Goal: Task Accomplishment & Management: Complete application form

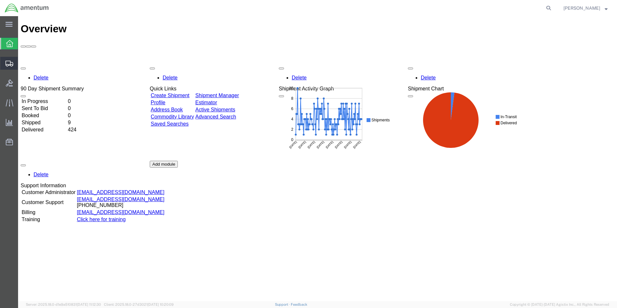
click at [0, 0] on span "Create Shipment" at bounding box center [0, 0] width 0 height 0
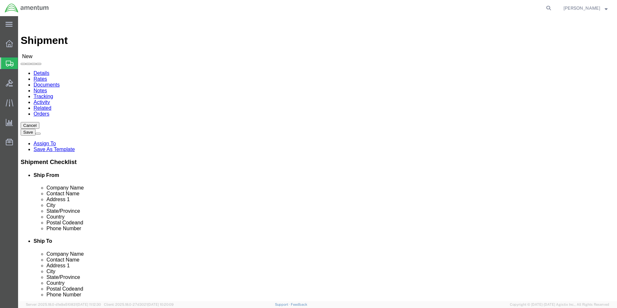
select select
click input "text"
type input "cbp"
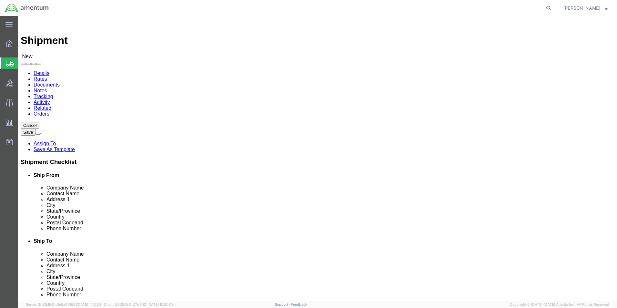
select select "49929"
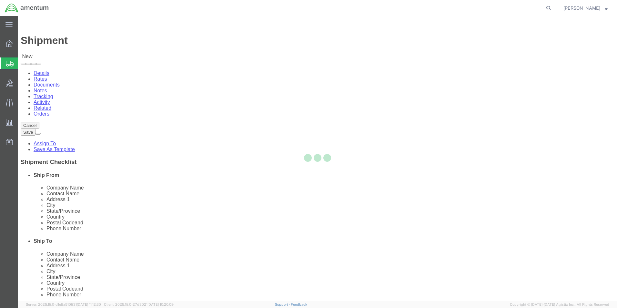
select select "[GEOGRAPHIC_DATA]"
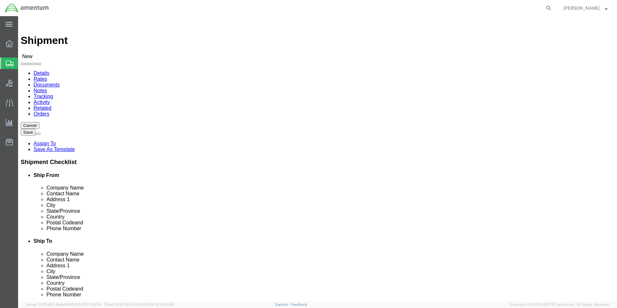
drag, startPoint x: 178, startPoint y: 232, endPoint x: 88, endPoint y: 225, distance: 90.3
click div "Location [GEOGRAPHIC_DATA], [GEOGRAPHIC_DATA] My Profile Location [PHONE_NUMBER…"
type input "[PERSON_NAME][EMAIL_ADDRESS][PERSON_NAME][DOMAIN_NAME]"
click input "text"
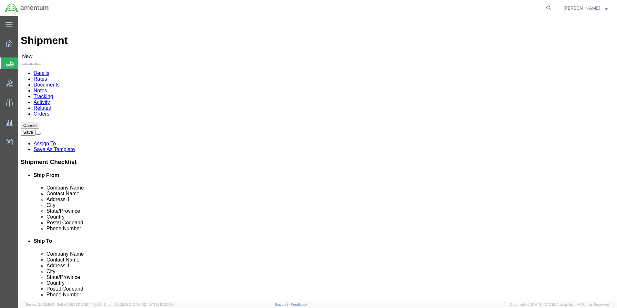
type input "cbp"
click input "text"
type input "cbp"
select select "49914"
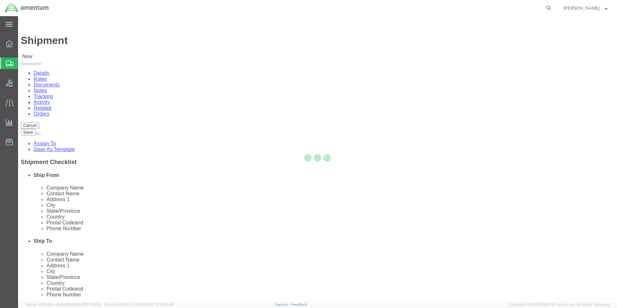
select select "[GEOGRAPHIC_DATA]"
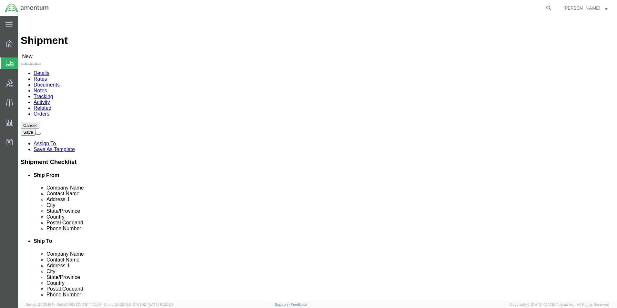
click input "text"
type input "F"
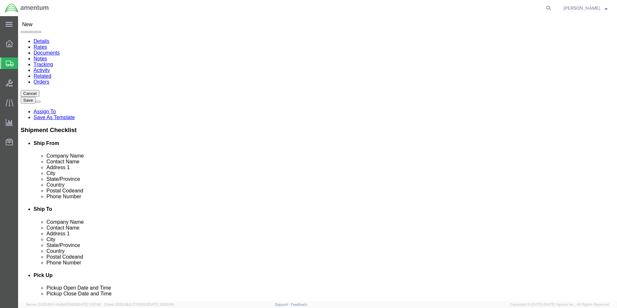
scroll to position [32, 0]
type input "[PERSON_NAME]-Avionics"
drag, startPoint x: 418, startPoint y: 197, endPoint x: 324, endPoint y: 198, distance: 93.6
click div
type input "[PERSON_NAME][EMAIL_ADDRESS][PERSON_NAME][DOMAIN_NAME]"
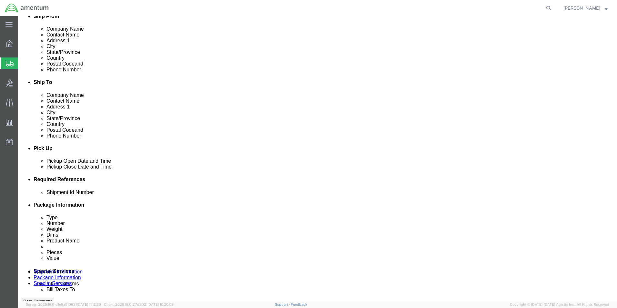
scroll to position [161, 0]
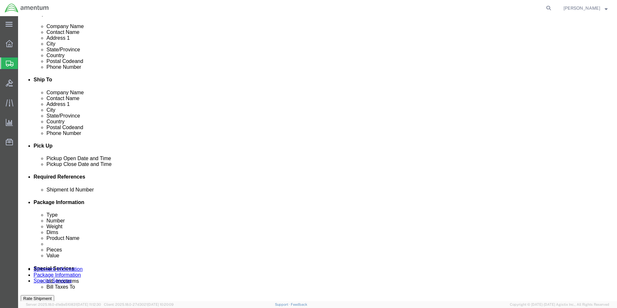
click div "[DATE] 10:00 AM"
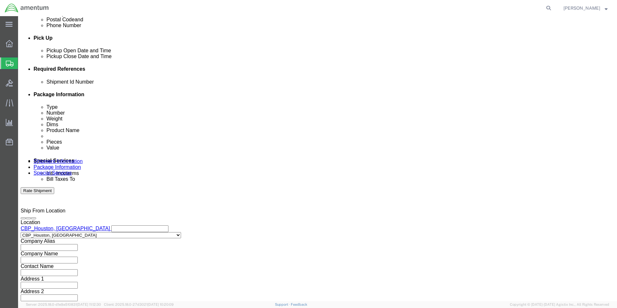
click input "10:00 AM"
type input "1"
click input "text"
type input "1:00 PM"
click button "Apply"
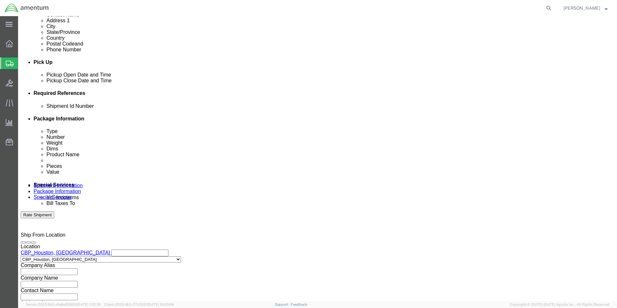
scroll to position [205, 0]
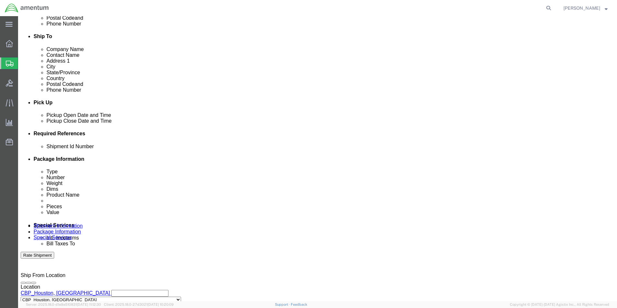
click button "Add reference"
click input "text"
type input "[DATE]"
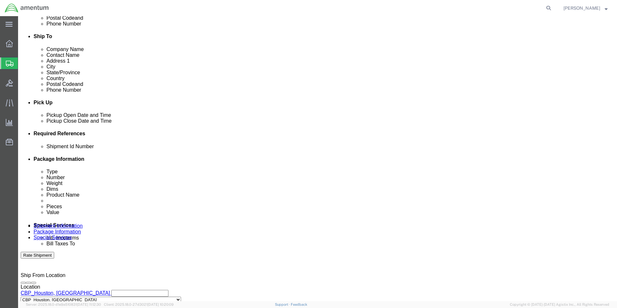
click select "Select Account Type Activity ID Airline Appointment Number ASN Batch Request # …"
select select "CUSTREF"
click select "Select Account Type Activity ID Airline Appointment Number ASN Batch Request # …"
click input "text"
type input "Avionics"
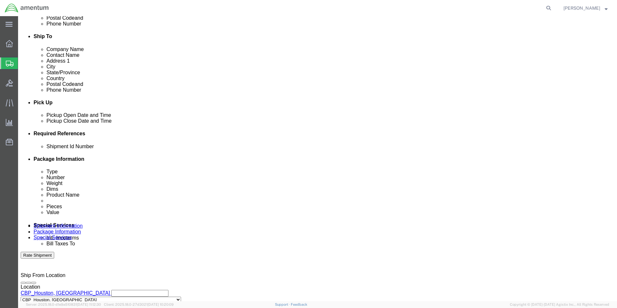
click select "Select Account Type Activity ID Airline Appointment Number ASN Batch Request # …"
select select "PROJNUM"
click select "Select Account Type Activity ID Airline Appointment Number ASN Batch Request # …"
click input "text"
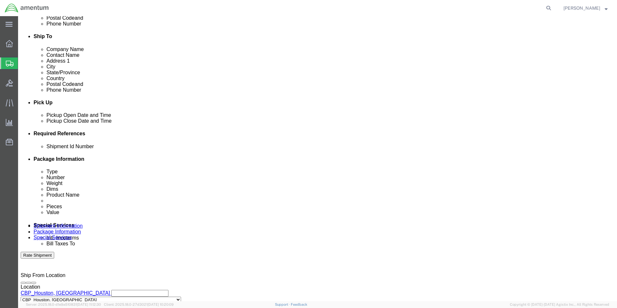
type input "6118.03.03.2219.000.EHO.0000"
click select "Select Account Type Activity ID Airline Appointment Number ASN Batch Request # …"
select select "DEPT"
click select "Select Account Type Activity ID Airline Appointment Number ASN Batch Request # …"
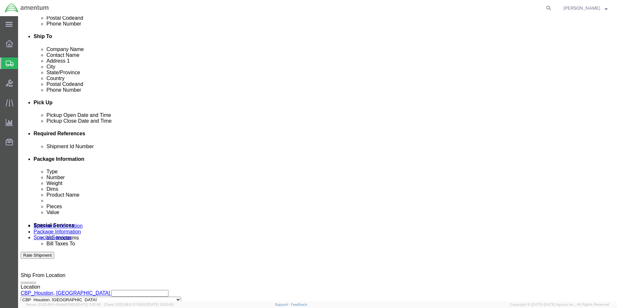
click input "text"
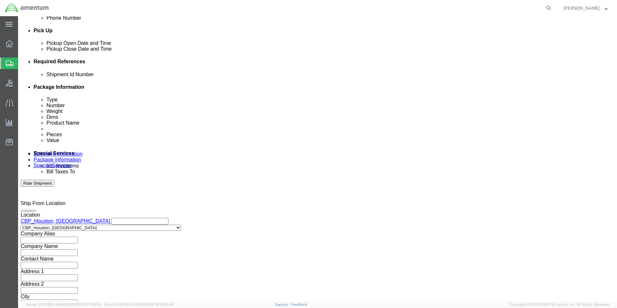
scroll to position [281, 0]
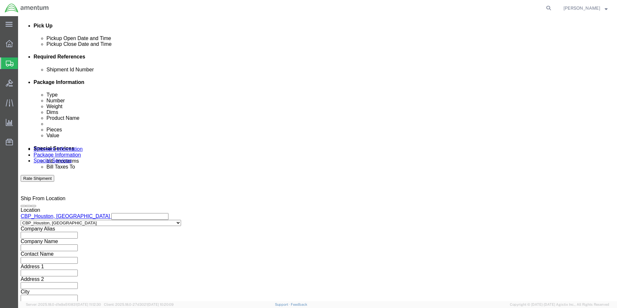
type input "CBP"
click button "Continue"
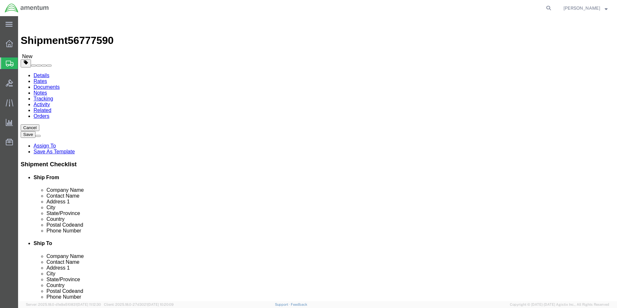
click select "Select BCK Boxes Bale(s) Basket(s) Bolt(s) Bottle(s) Buckets Bulk Bundle(s) Can…"
select select "SBX"
click select "Select BCK Boxes Bale(s) Basket(s) Bolt(s) Bottle(s) Buckets Bulk Bundle(s) Can…"
type input "12.25"
type input "11.00"
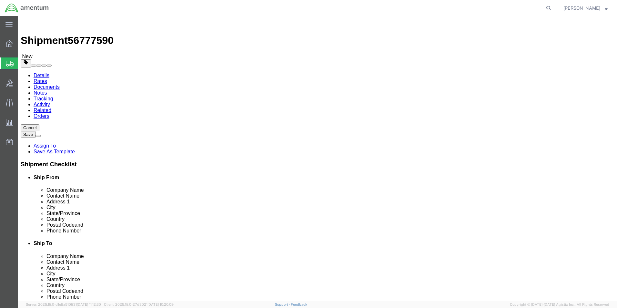
type input "1.50"
click input "0.00"
type input "0"
type input "1.00"
click link "Add Content"
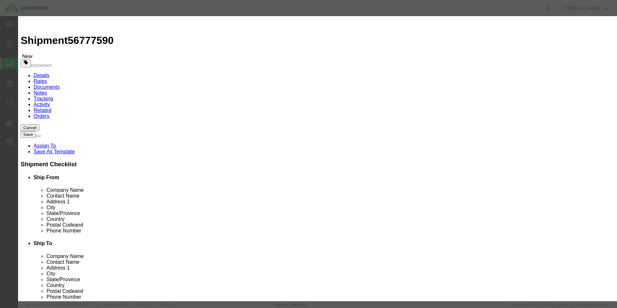
drag, startPoint x: 218, startPoint y: 66, endPoint x: 200, endPoint y: 49, distance: 24.0
click input "text"
type input "[PERSON_NAME]"
select select "US"
click input "[PERSON_NAME]"
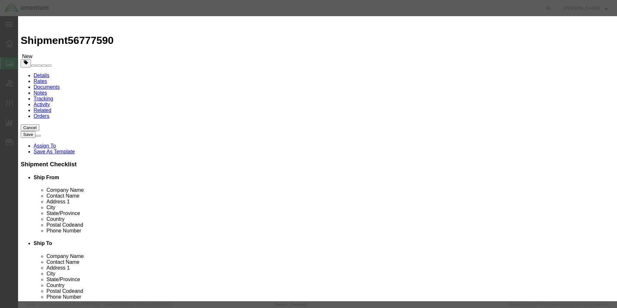
type input "R"
type input "AIRCRAFT PART"
click div "Commodity library"
click input "0"
type input "1"
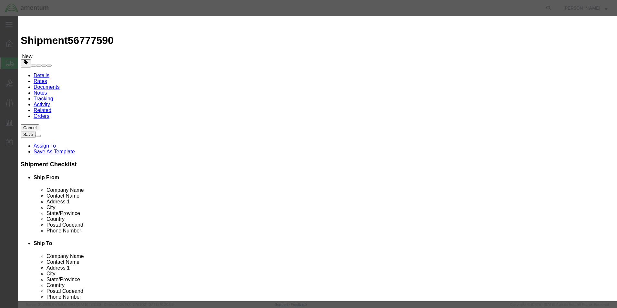
click input "text"
type input "150.00"
click button "Save & Close"
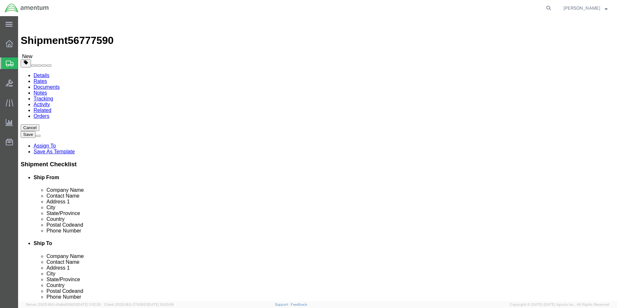
click button "Rate Shipment"
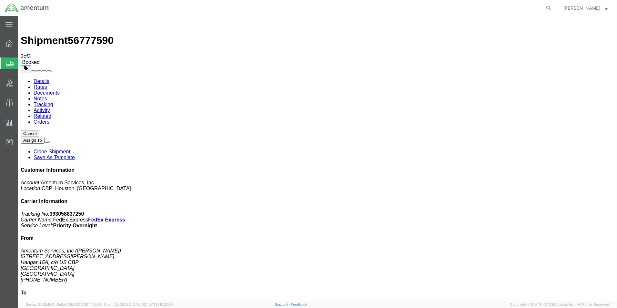
select select "2"
checkbox input "true"
